Goal: Information Seeking & Learning: Check status

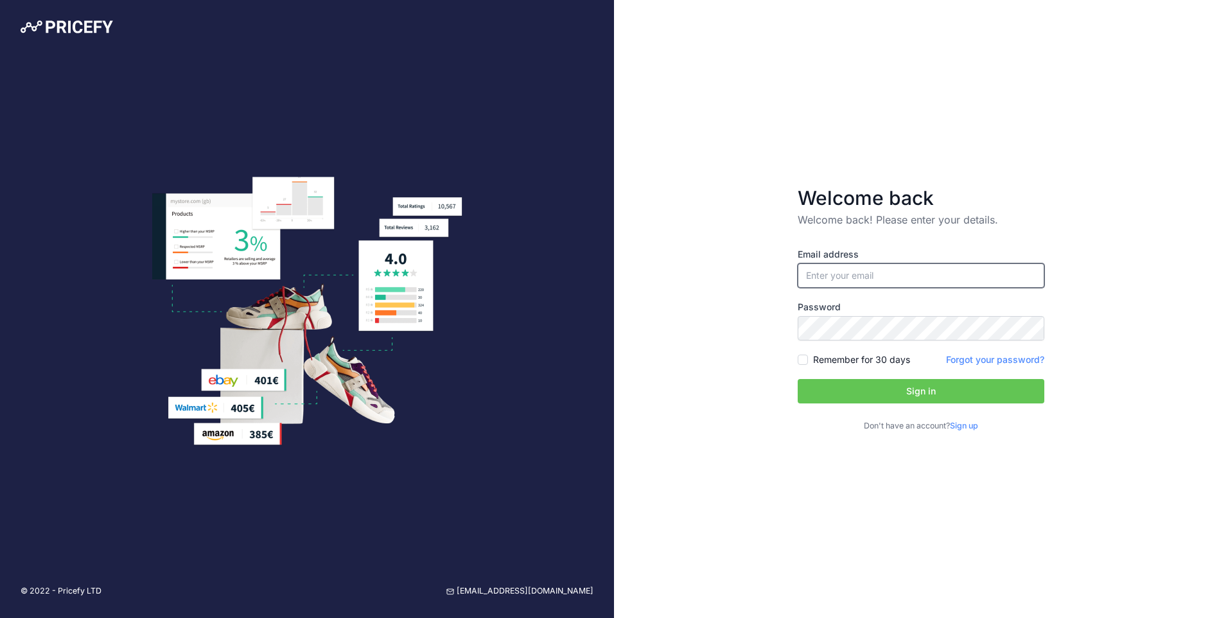
click at [841, 276] on input "email" at bounding box center [921, 275] width 247 height 24
type input "[PERSON_NAME][EMAIL_ADDRESS][PERSON_NAME][DOMAIN_NAME]"
click at [853, 393] on button "Sign in" at bounding box center [921, 391] width 247 height 24
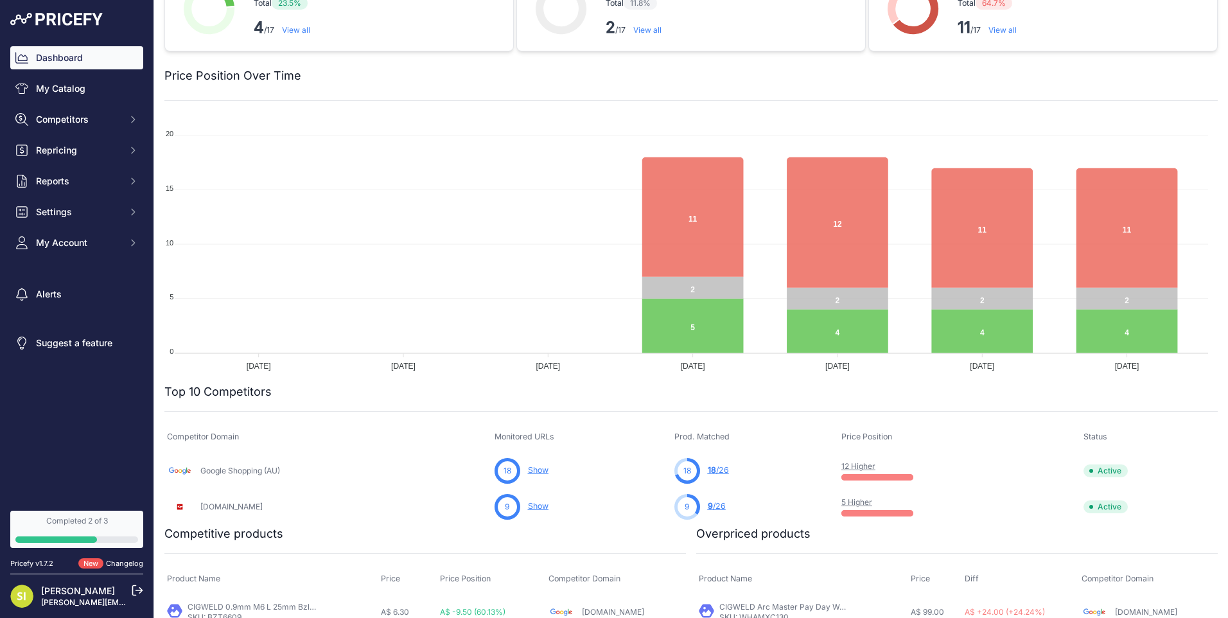
scroll to position [64, 0]
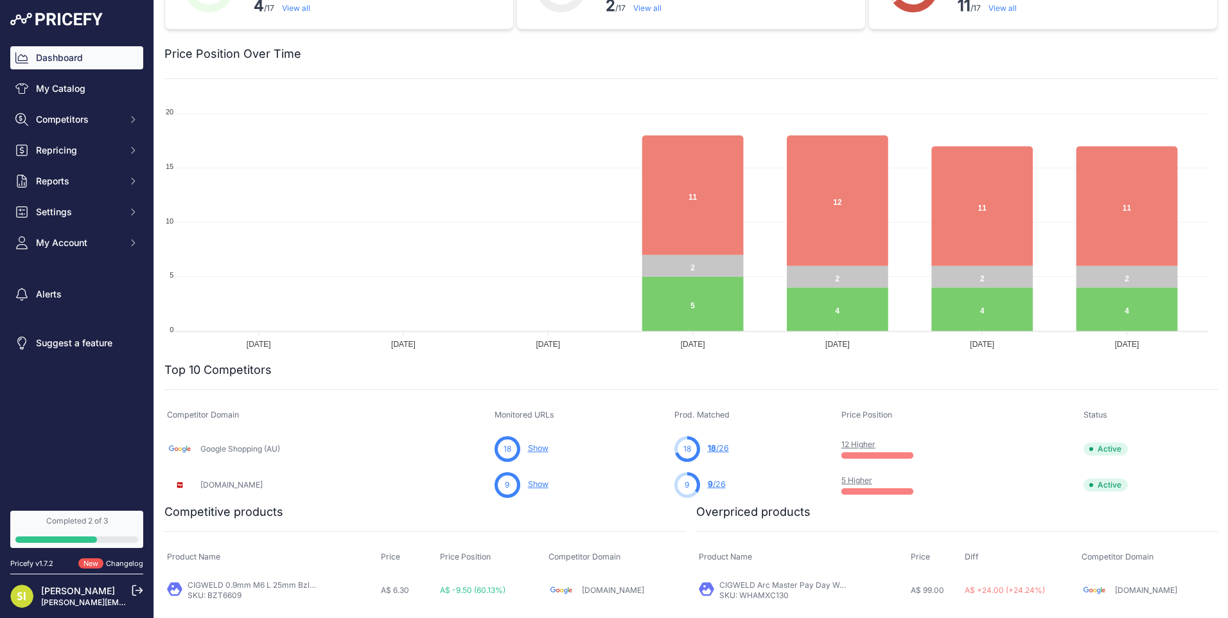
click at [866, 442] on link "12 Higher" at bounding box center [859, 444] width 34 height 10
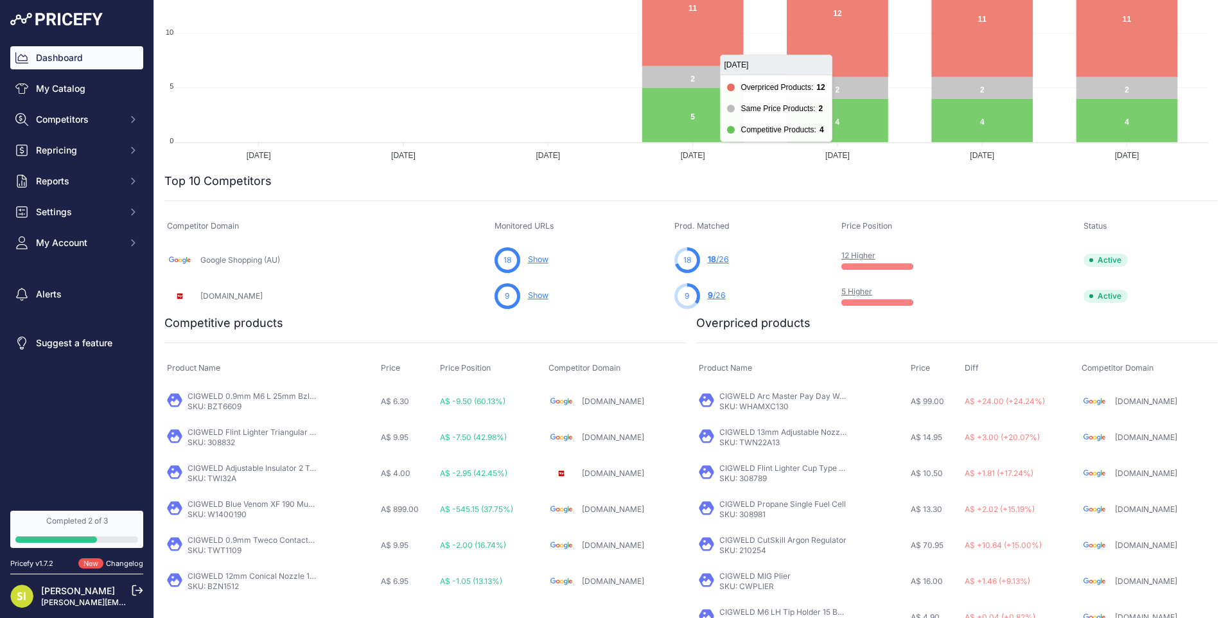
scroll to position [321, 0]
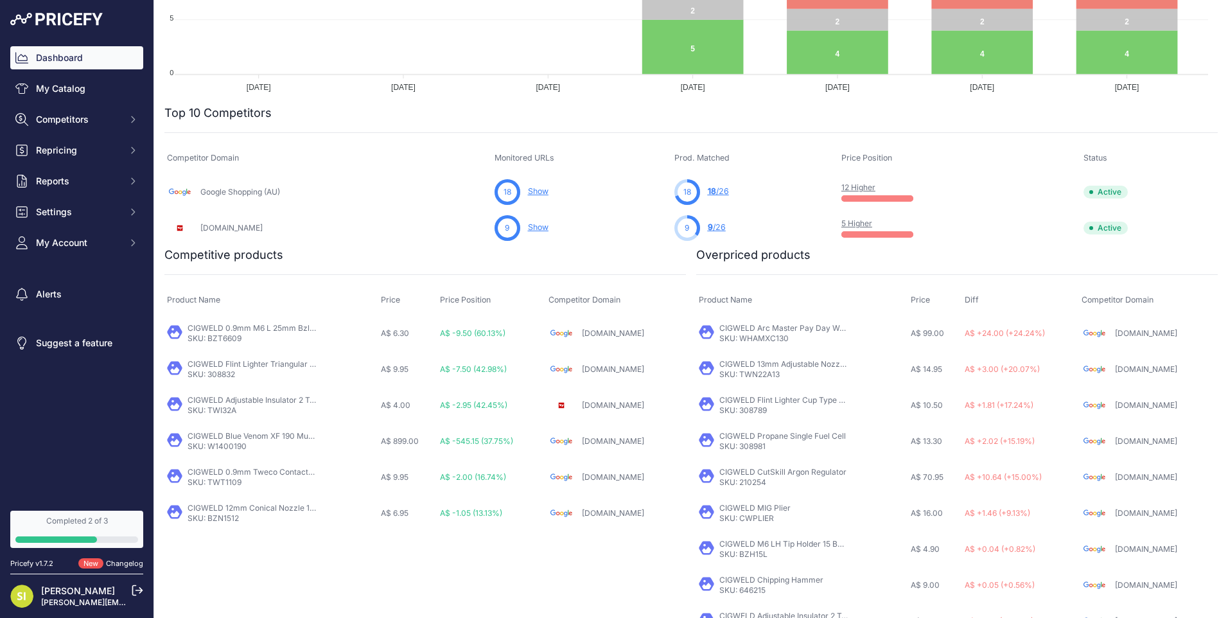
click at [548, 226] on link "Show" at bounding box center [538, 227] width 21 height 10
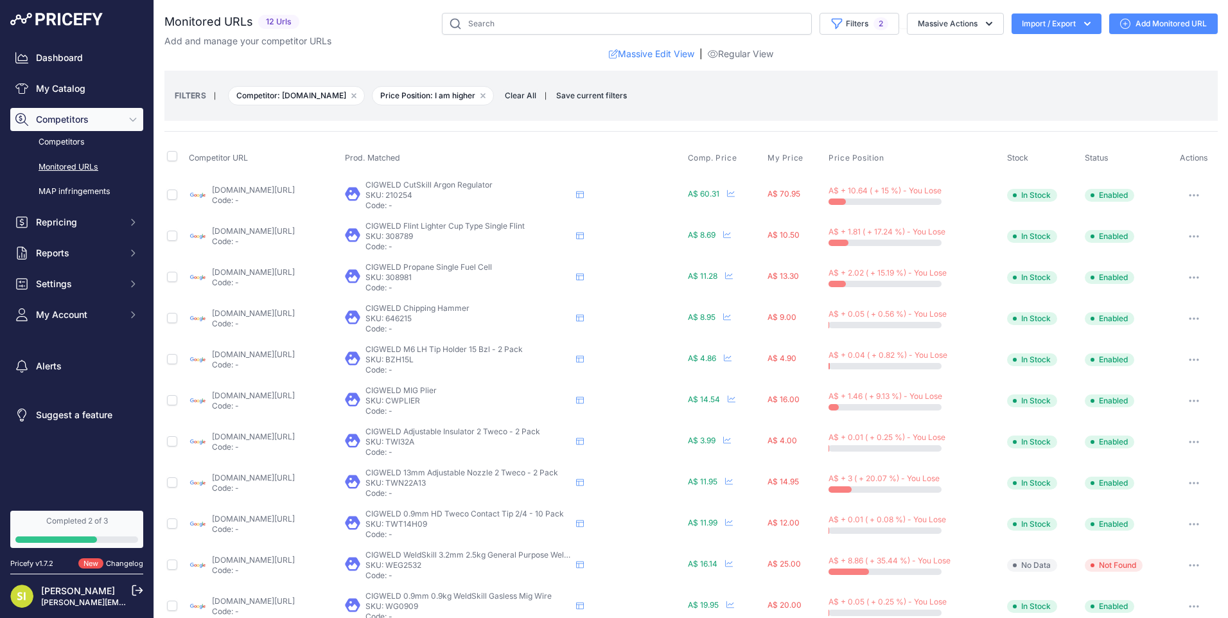
click at [546, 49] on div "Massive Edit View | Regular View" at bounding box center [691, 54] width 1054 height 13
